Goal: Communication & Community: Ask a question

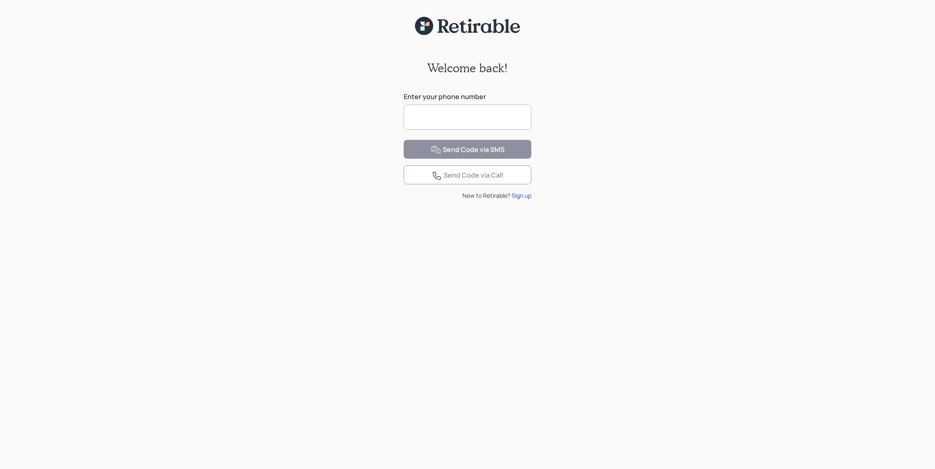
click at [421, 114] on input at bounding box center [468, 117] width 128 height 25
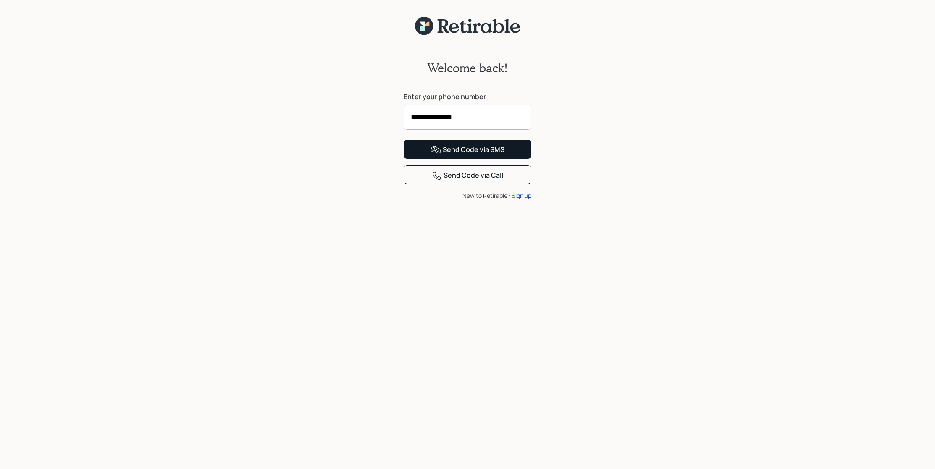
type input "**********"
click at [490, 155] on div "Send Code via SMS" at bounding box center [468, 150] width 74 height 10
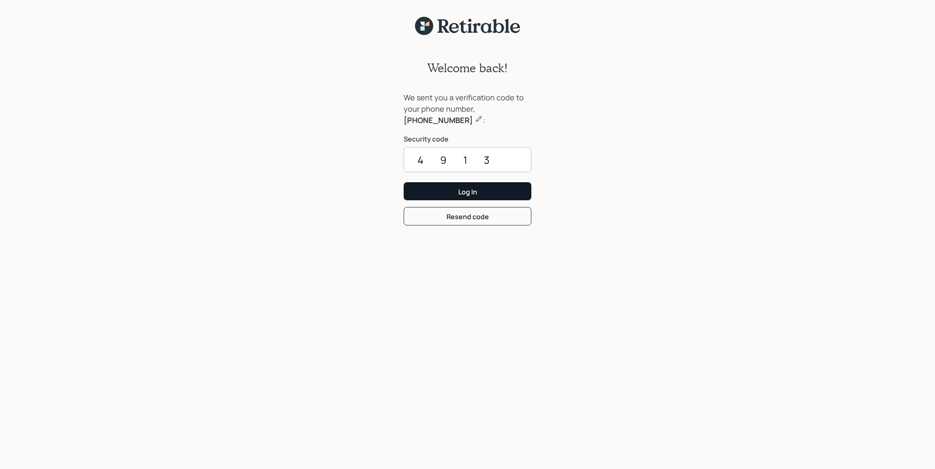
type input "4913"
click at [504, 195] on button "Log In" at bounding box center [468, 191] width 128 height 18
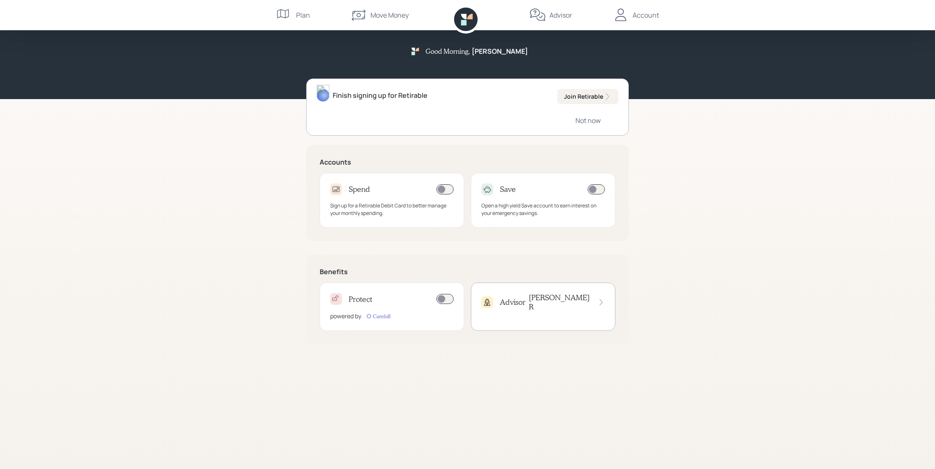
click at [296, 13] on div "Plan" at bounding box center [303, 15] width 14 height 10
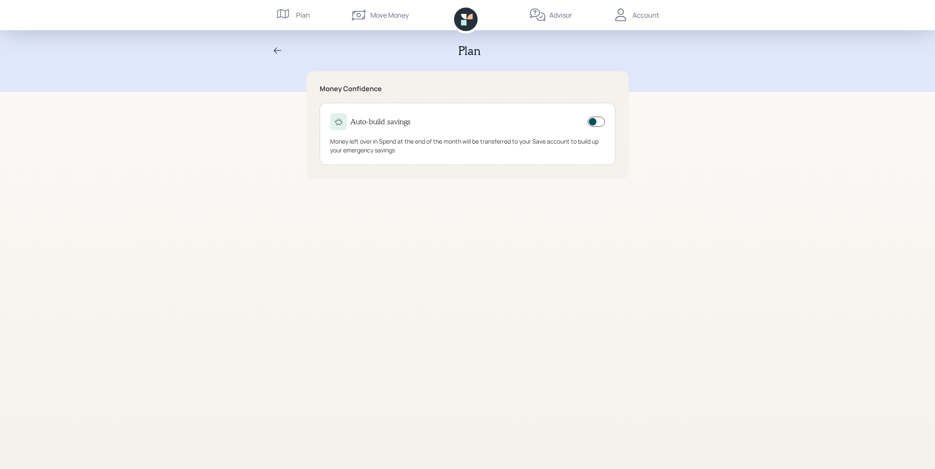
click at [403, 16] on div "Move Money" at bounding box center [390, 15] width 38 height 10
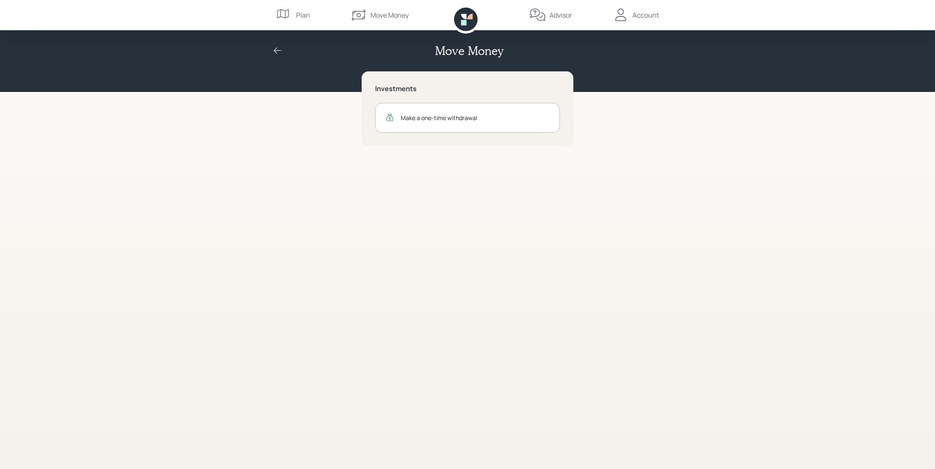
click at [643, 12] on div "Account" at bounding box center [646, 15] width 26 height 10
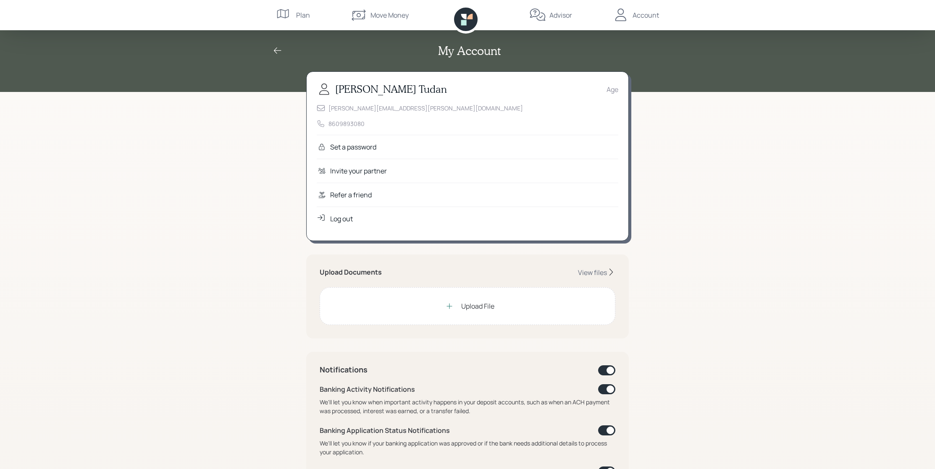
click at [297, 16] on div "Plan" at bounding box center [303, 15] width 14 height 10
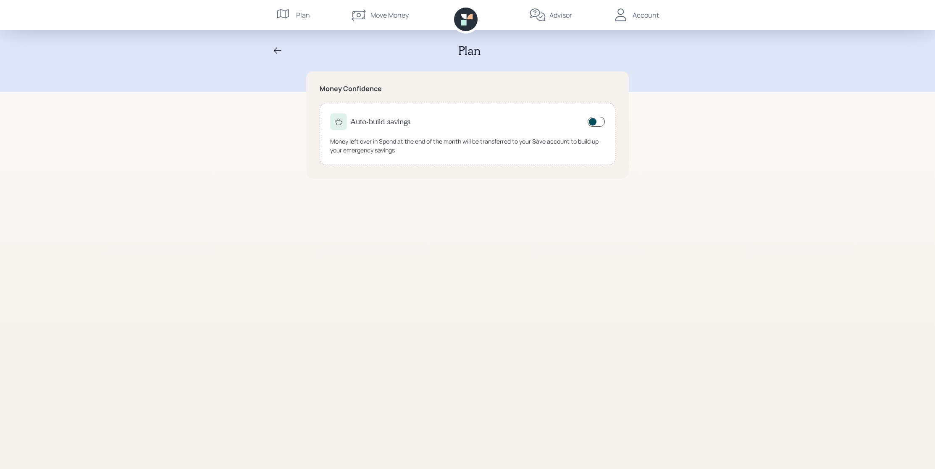
click at [404, 19] on div "Move Money" at bounding box center [390, 15] width 38 height 10
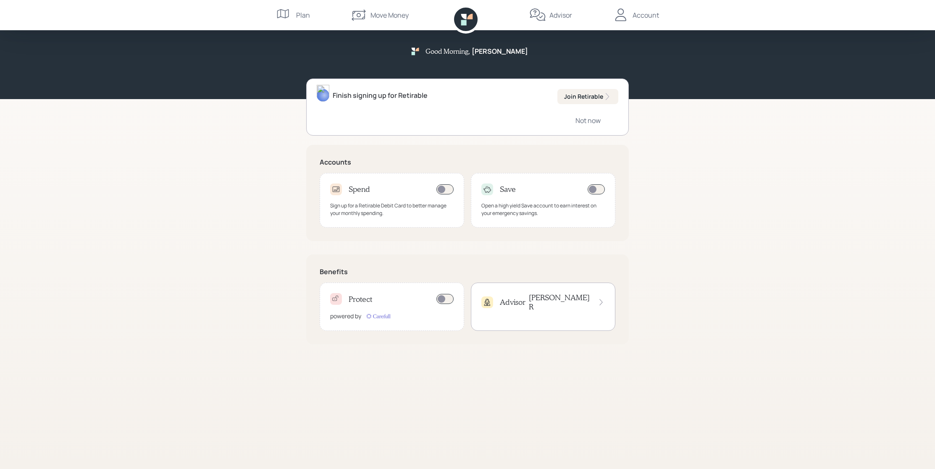
click at [571, 306] on div "Advisor [PERSON_NAME]" at bounding box center [543, 307] width 145 height 48
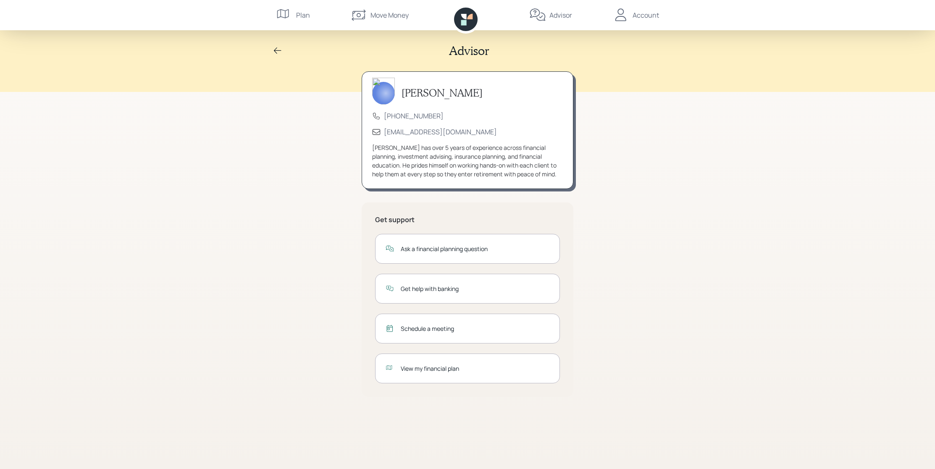
click at [482, 367] on div "View my financial plan" at bounding box center [475, 368] width 149 height 9
click at [432, 249] on div "Ask a financial planning question" at bounding box center [475, 249] width 149 height 9
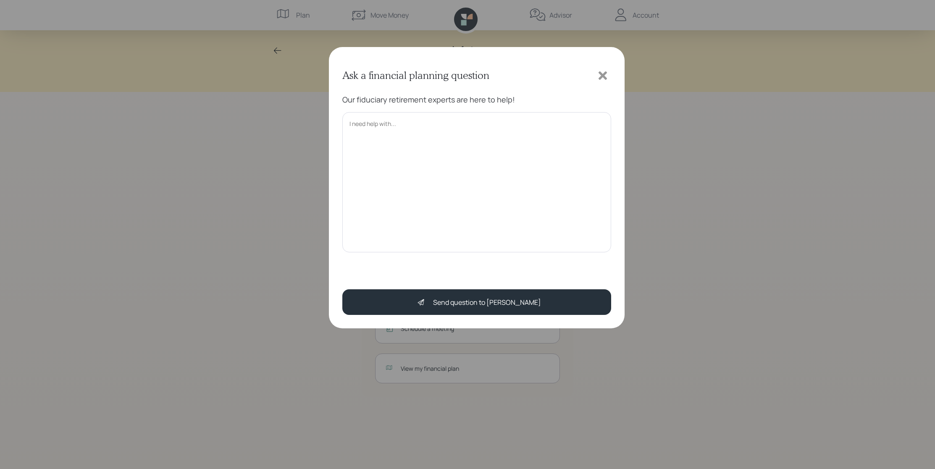
click at [435, 137] on textarea at bounding box center [476, 182] width 269 height 140
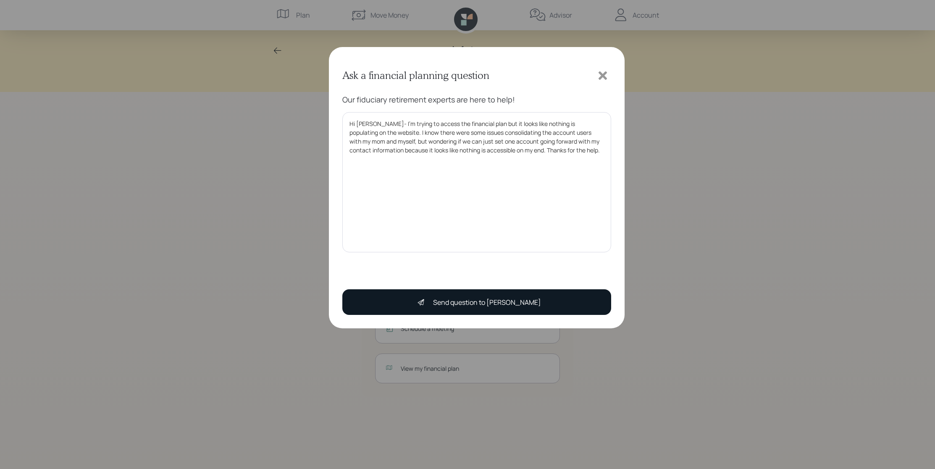
type textarea "Hi [PERSON_NAME]- I'm trying to access the financial plan but it looks like not…"
click at [468, 308] on div "Send question to [PERSON_NAME]" at bounding box center [477, 302] width 128 height 17
